Goal: Information Seeking & Learning: Find specific fact

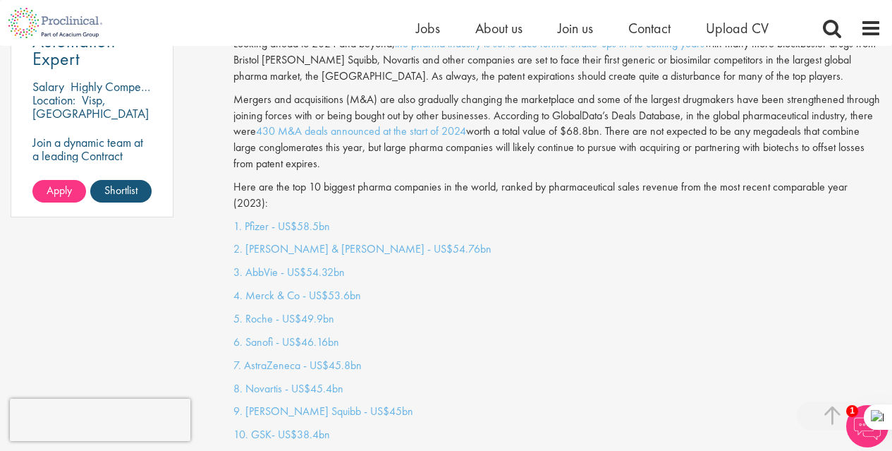
click at [252, 219] on p "1. Pfizer - US$58.5bn" at bounding box center [557, 227] width 648 height 16
click at [255, 219] on link "1. Pfizer - US$58.5bn" at bounding box center [281, 226] width 97 height 15
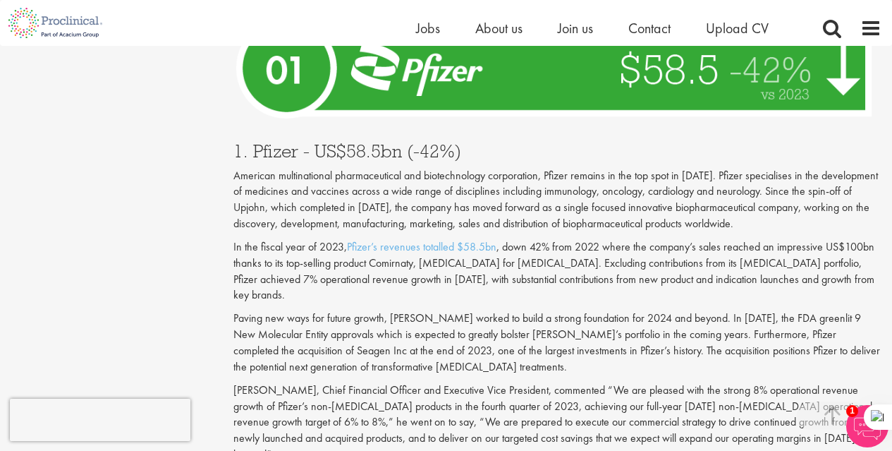
scroll to position [5036, 0]
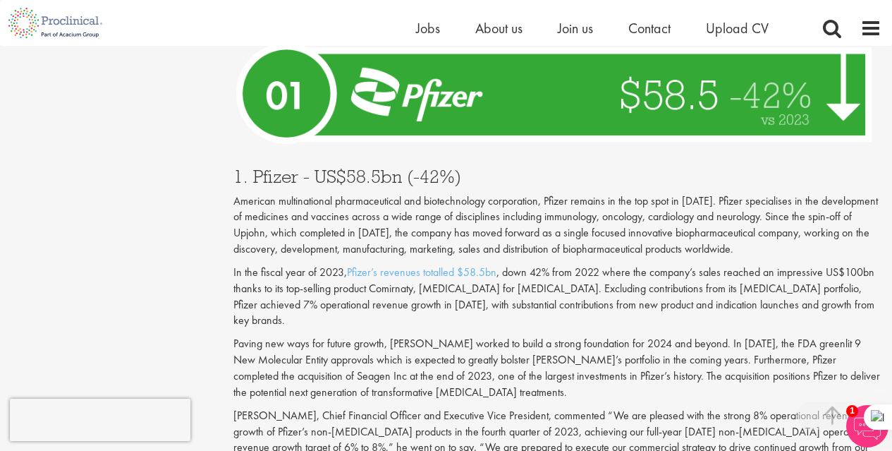
click at [283, 167] on h3 "1. Pfizer - US$58.5bn (-42%)" at bounding box center [557, 176] width 648 height 18
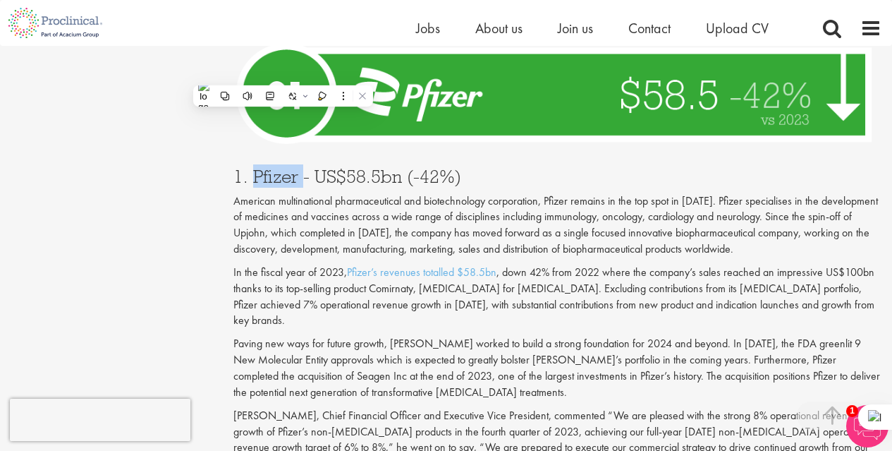
copy h3 "Pfizer"
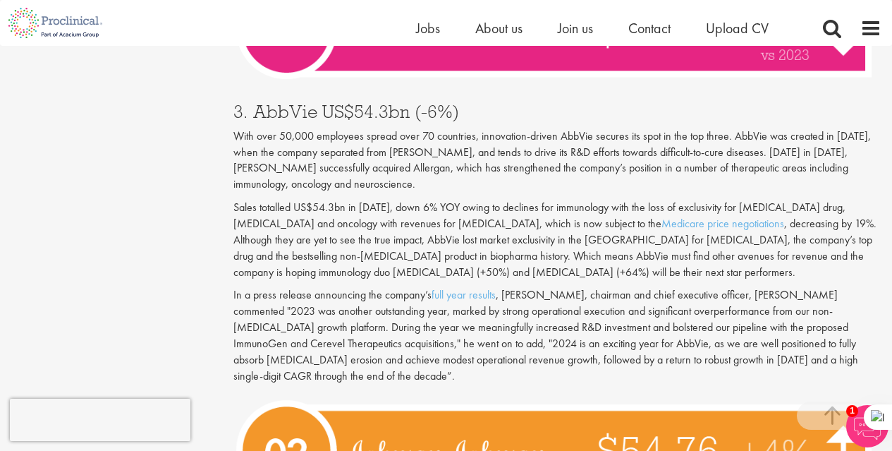
scroll to position [4231, 0]
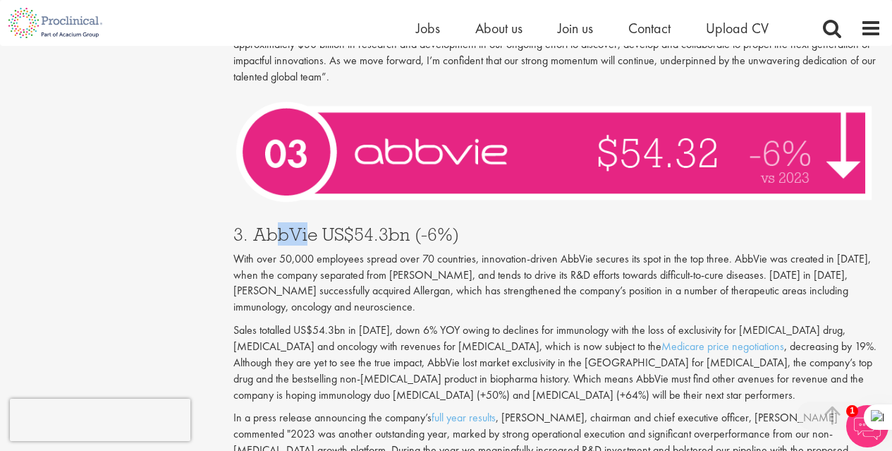
drag, startPoint x: 310, startPoint y: 148, endPoint x: 273, endPoint y: 149, distance: 36.7
click at [273, 225] on h3 "3. AbbVie US$54.3bn (-6%)" at bounding box center [557, 234] width 648 height 18
